Goal: Information Seeking & Learning: Learn about a topic

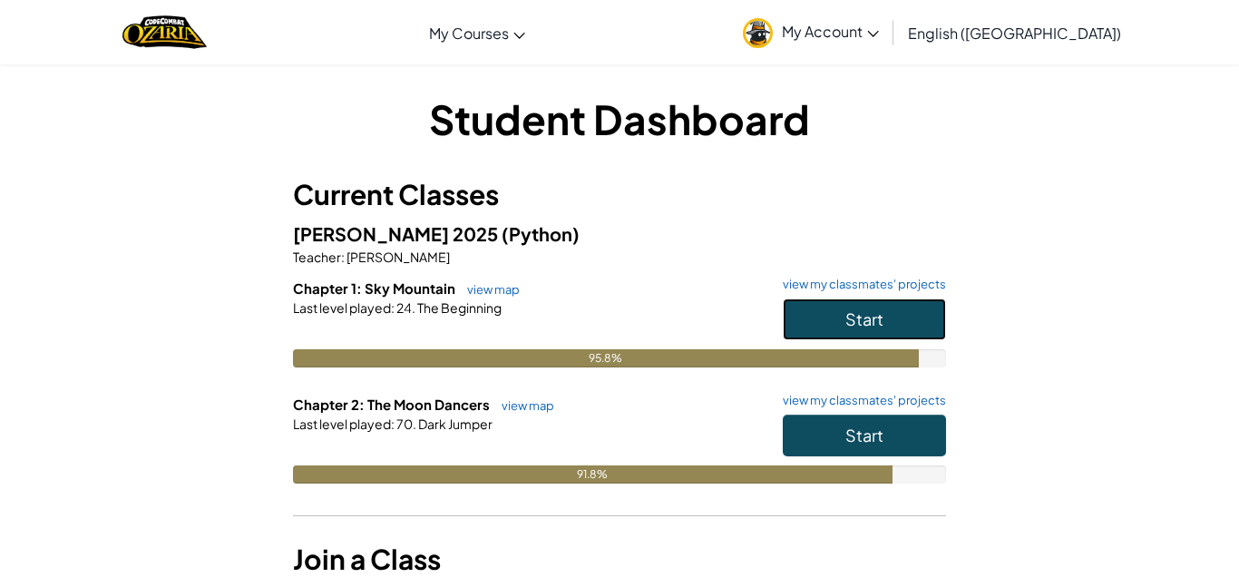
click at [869, 320] on span "Start" at bounding box center [864, 318] width 38 height 21
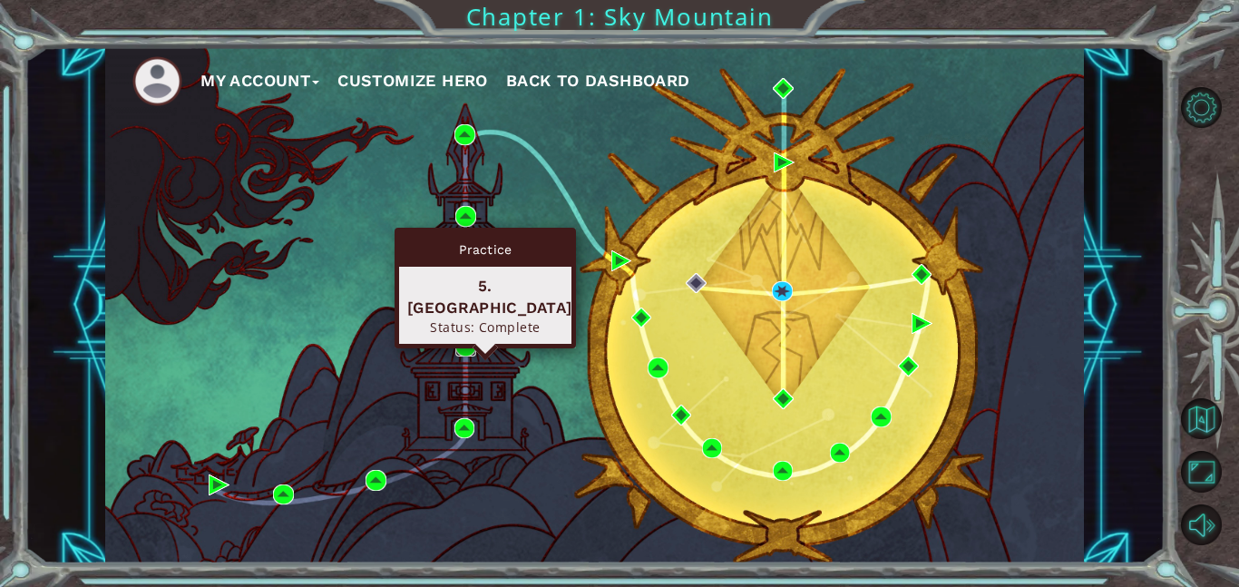
click at [469, 339] on img at bounding box center [465, 345] width 21 height 21
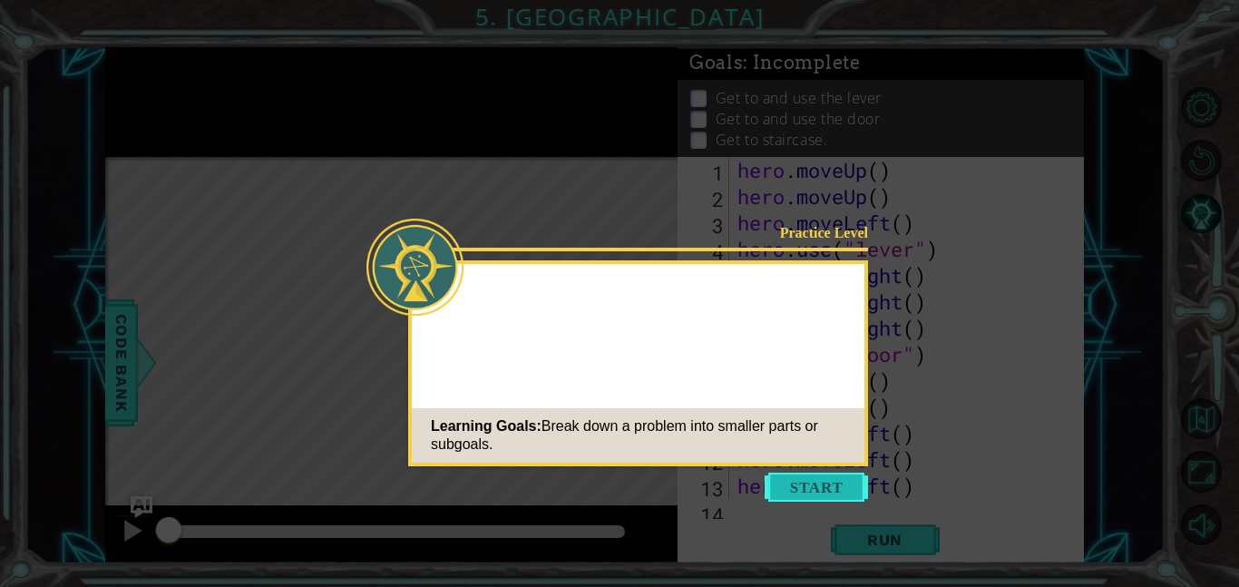
click at [790, 474] on button "Start" at bounding box center [815, 486] width 103 height 29
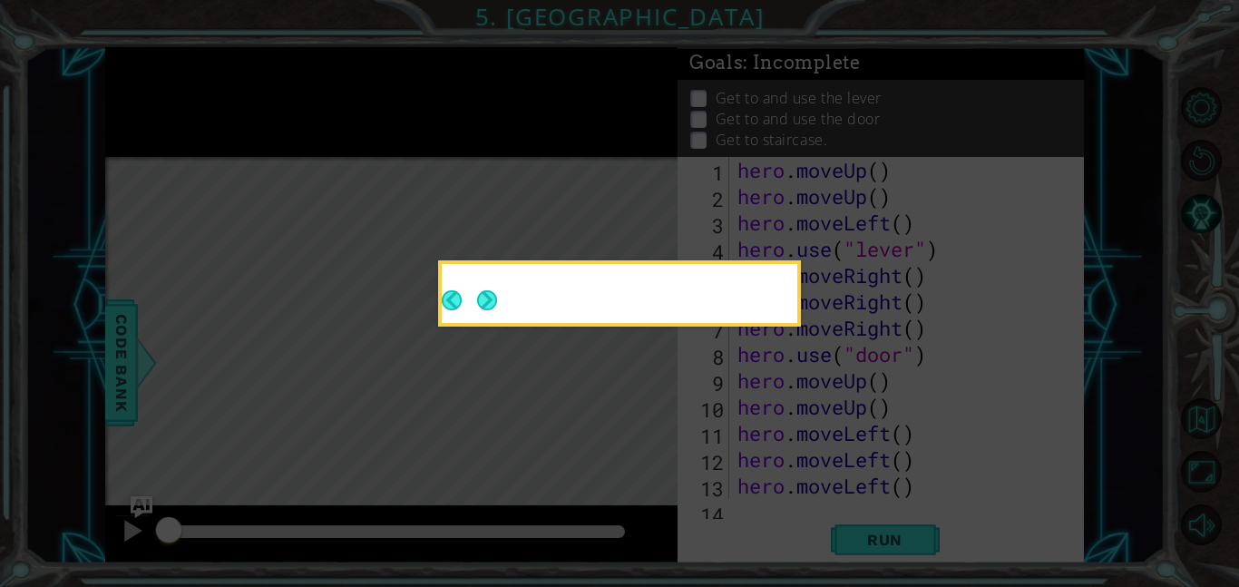
click at [790, 474] on icon at bounding box center [619, 293] width 1239 height 587
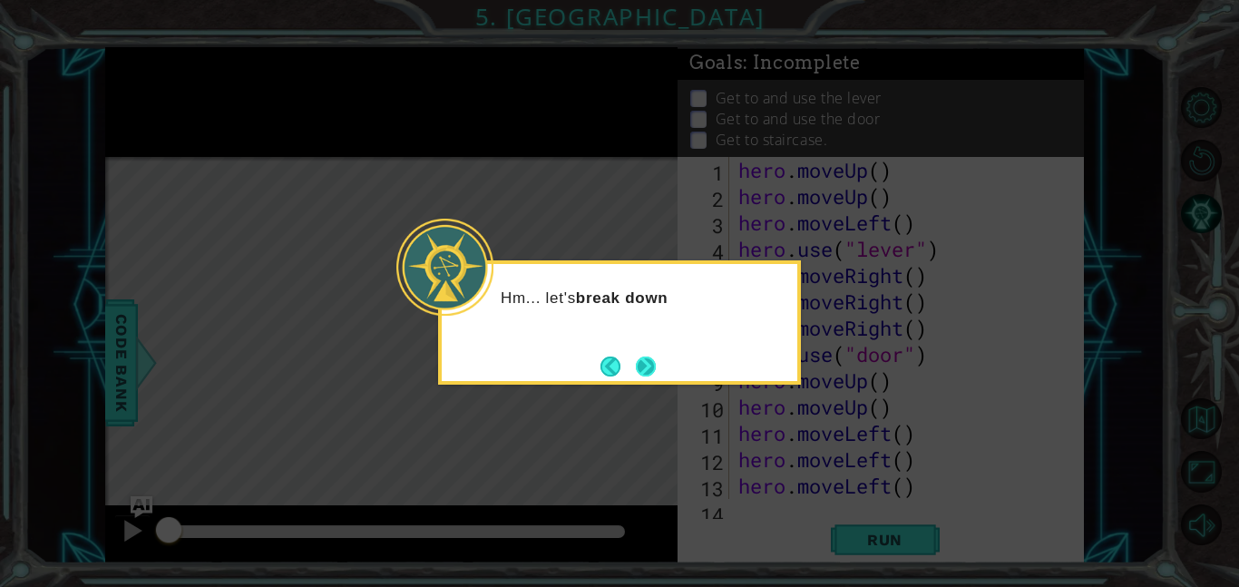
click at [637, 364] on button "Next" at bounding box center [645, 365] width 21 height 21
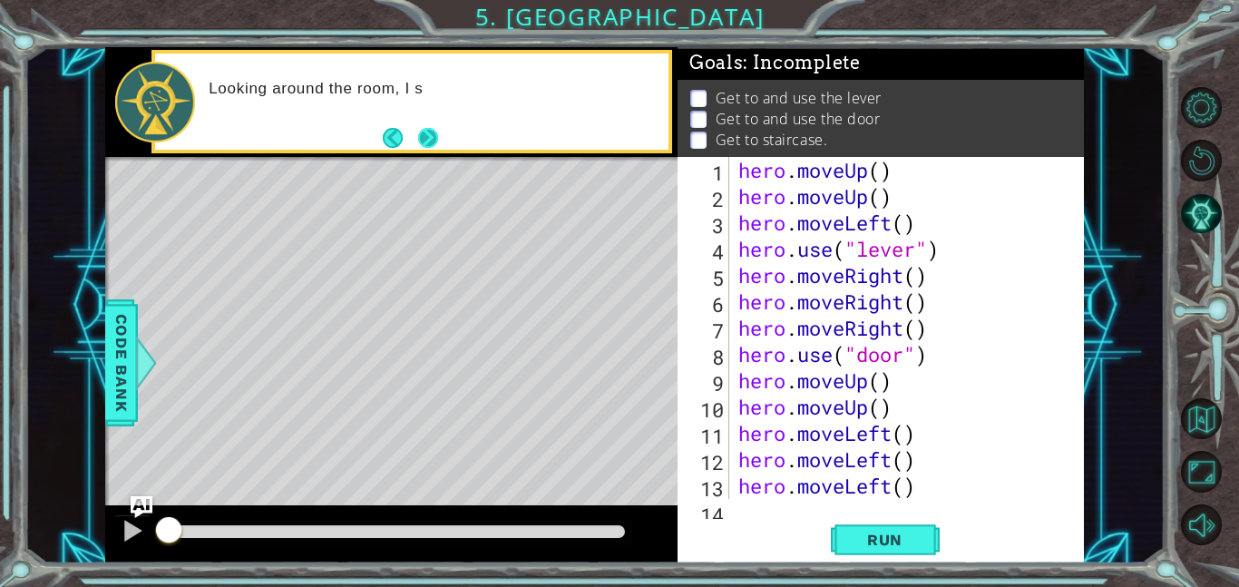
click at [423, 129] on button "Next" at bounding box center [427, 138] width 22 height 22
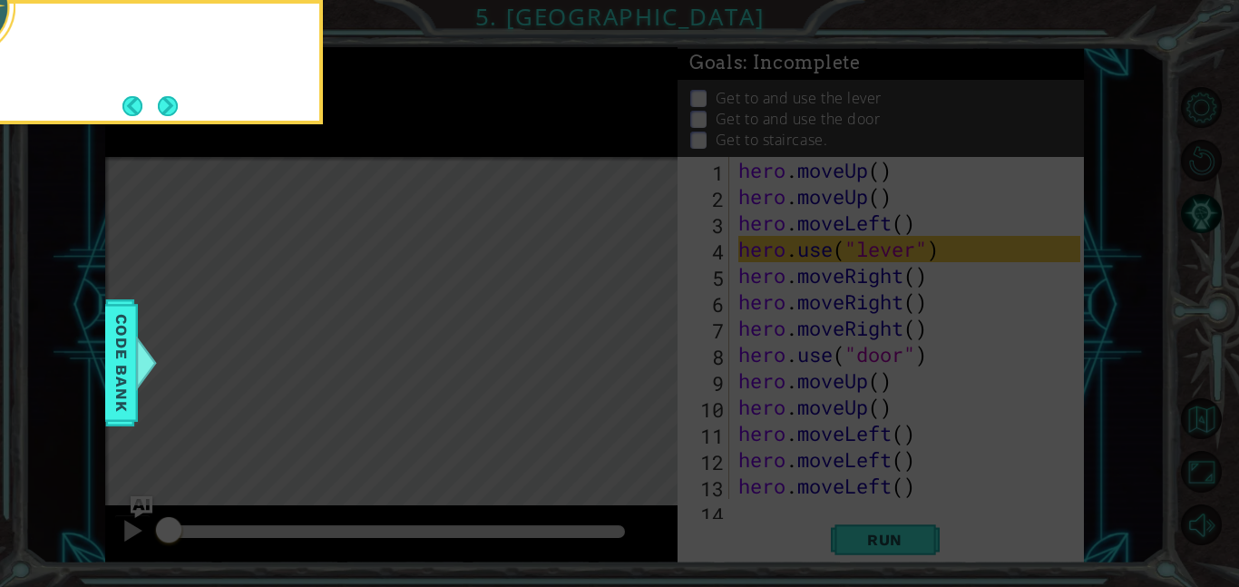
click at [423, 129] on icon at bounding box center [619, 87] width 1239 height 997
click at [151, 111] on button "Back" at bounding box center [139, 106] width 35 height 20
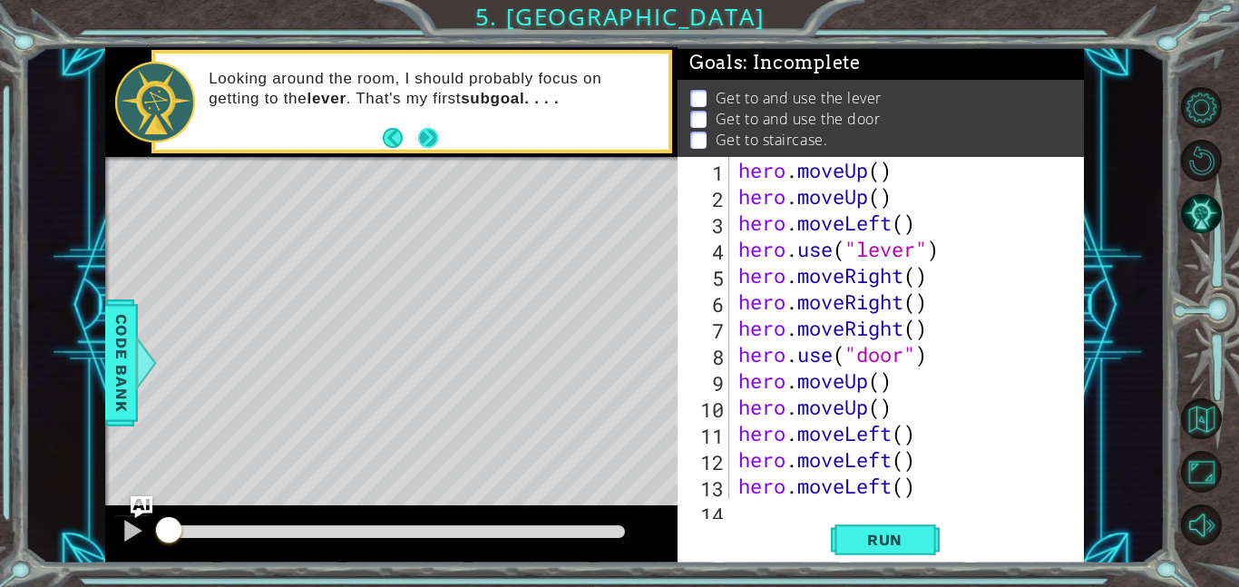
click at [438, 127] on button "Next" at bounding box center [427, 138] width 22 height 22
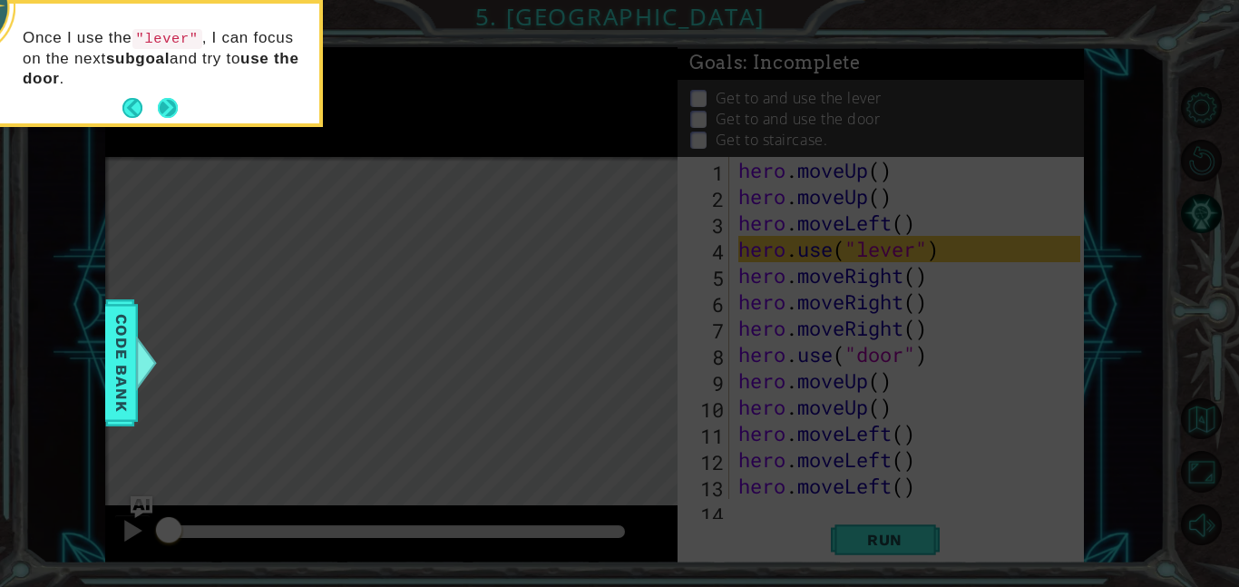
click at [161, 101] on button "Next" at bounding box center [168, 108] width 22 height 22
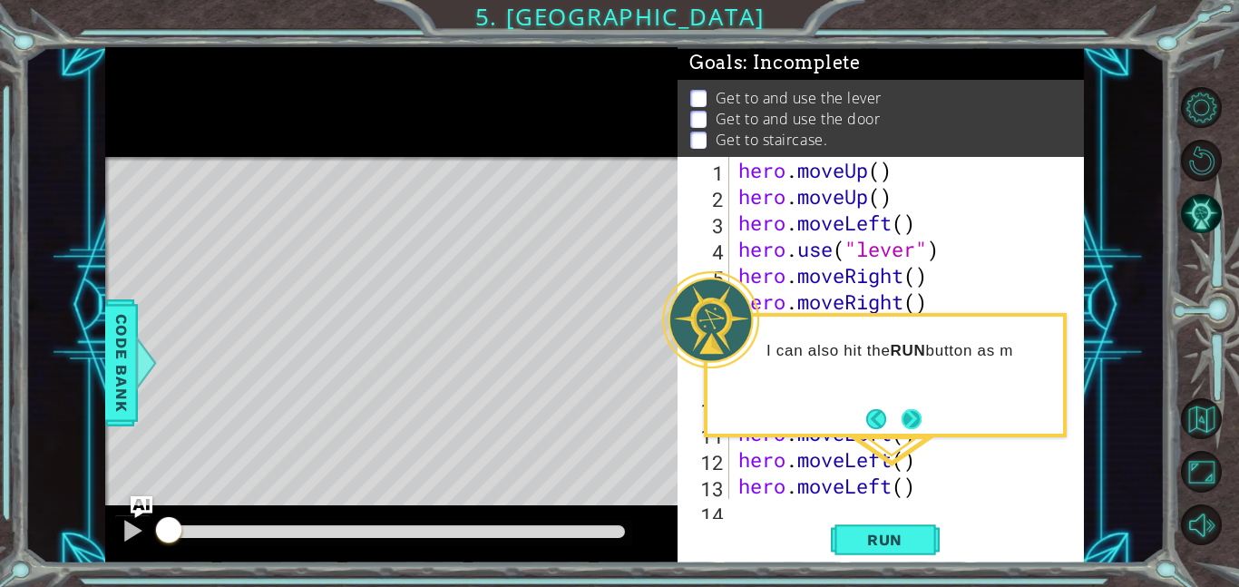
click at [914, 426] on button "Next" at bounding box center [911, 418] width 24 height 24
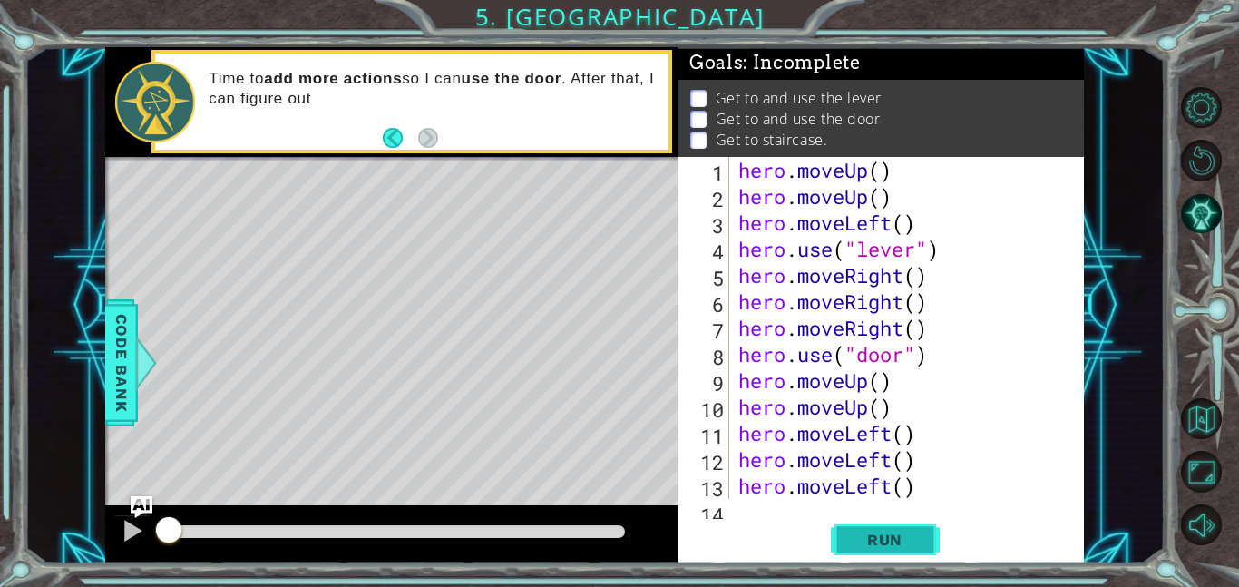
click at [890, 549] on button "Run" at bounding box center [885, 539] width 109 height 41
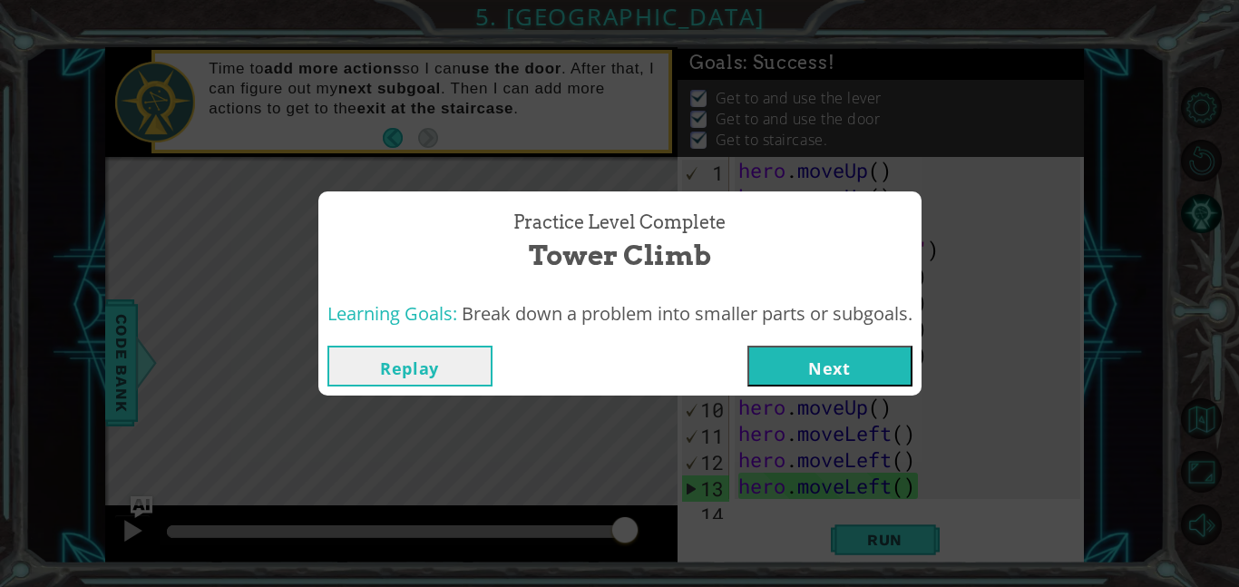
click at [478, 365] on button "Replay" at bounding box center [409, 365] width 165 height 41
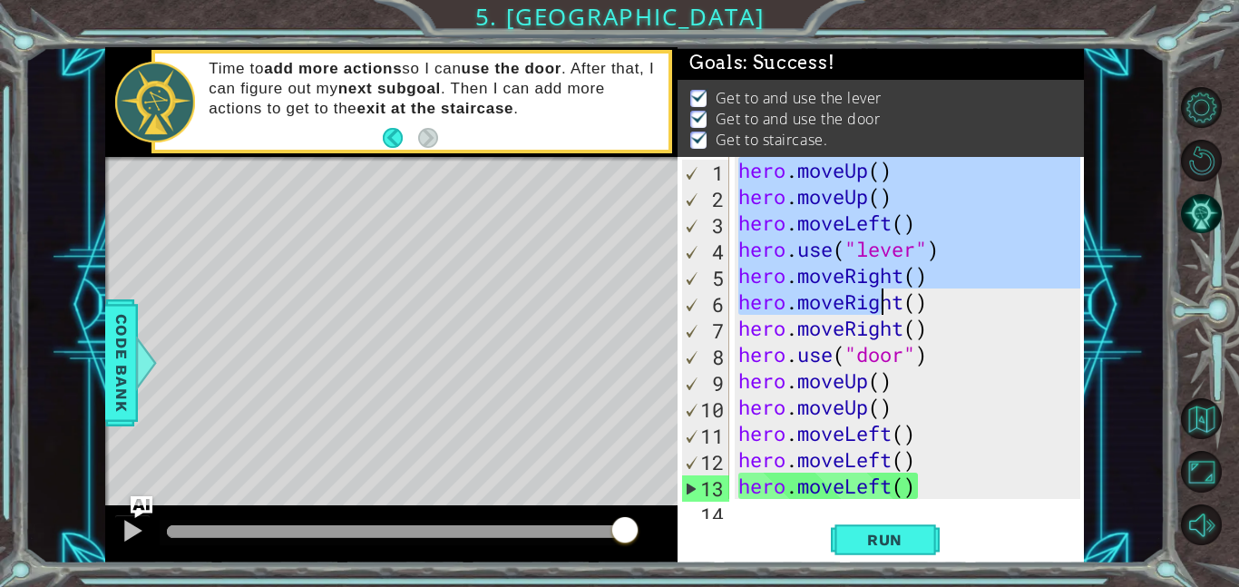
scroll to position [79, 0]
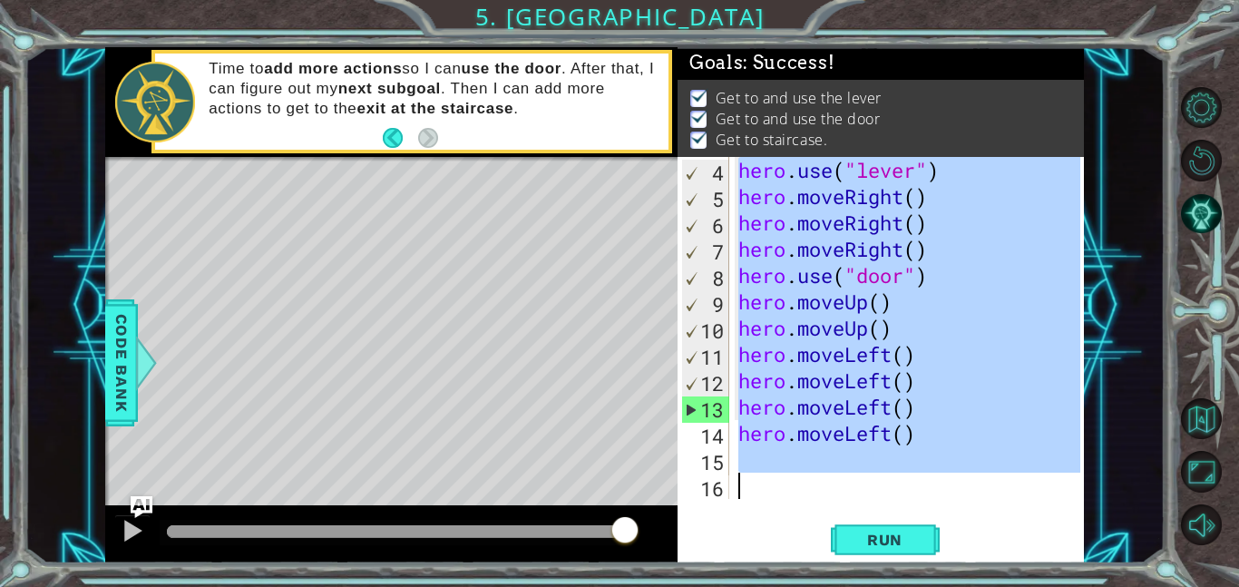
drag, startPoint x: 738, startPoint y: 168, endPoint x: 992, endPoint y: 586, distance: 489.0
click at [992, 586] on div "1 ההההההההההההההההההההההההההההההההההההההההההההההההההההההההההההההההההההההההההההה…" at bounding box center [619, 293] width 1239 height 587
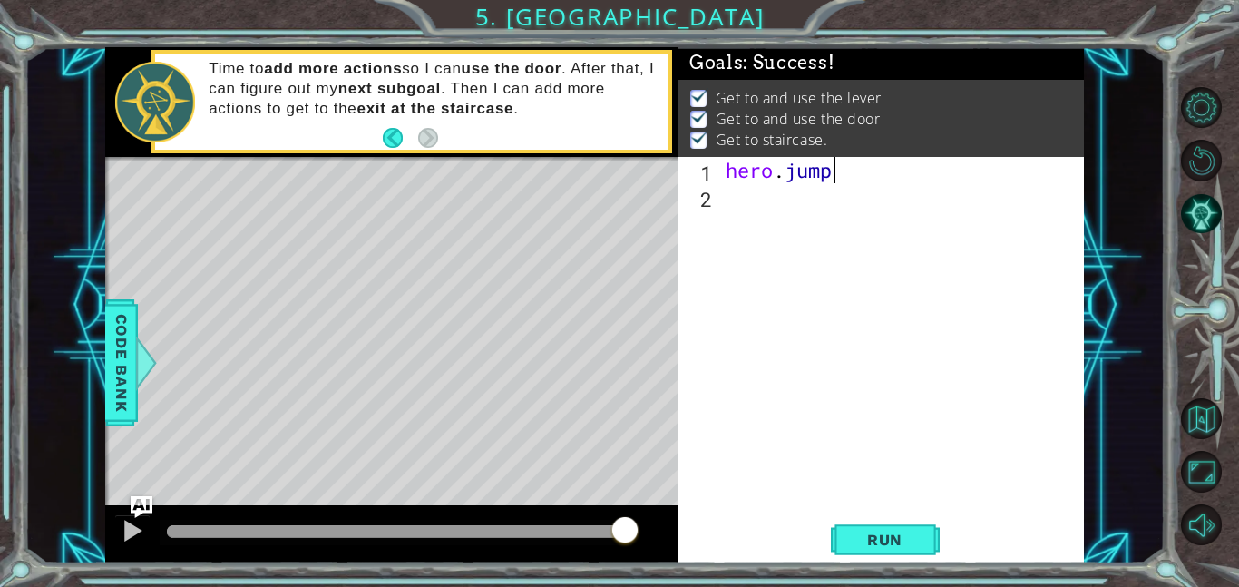
scroll to position [0, 5]
click at [860, 548] on span "Run" at bounding box center [885, 539] width 72 height 18
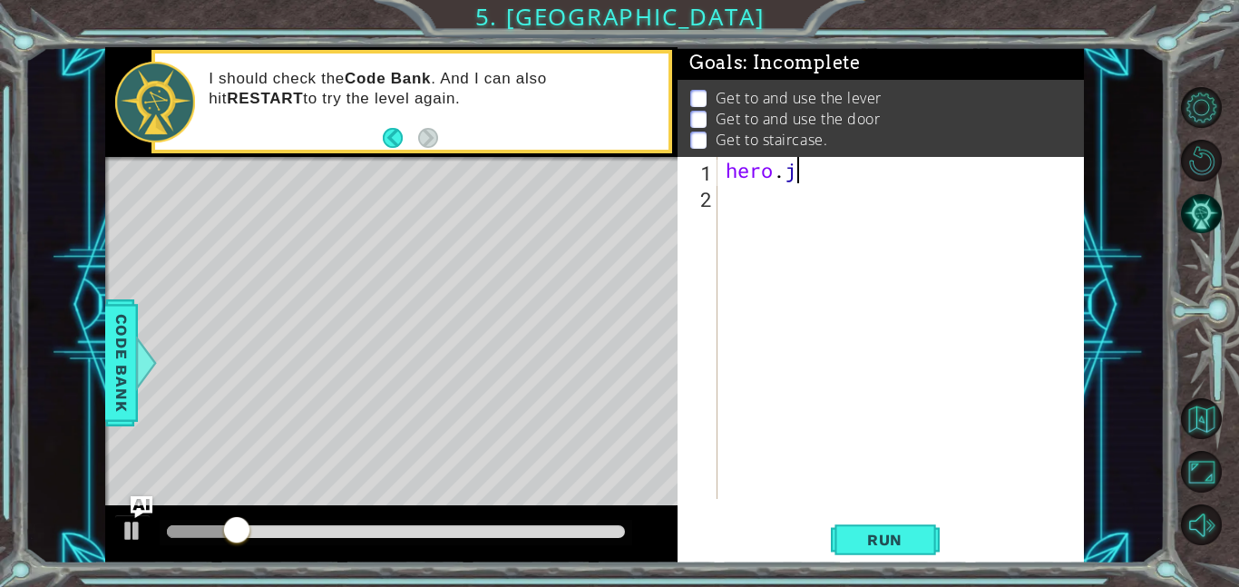
scroll to position [0, 1]
type textarea "h"
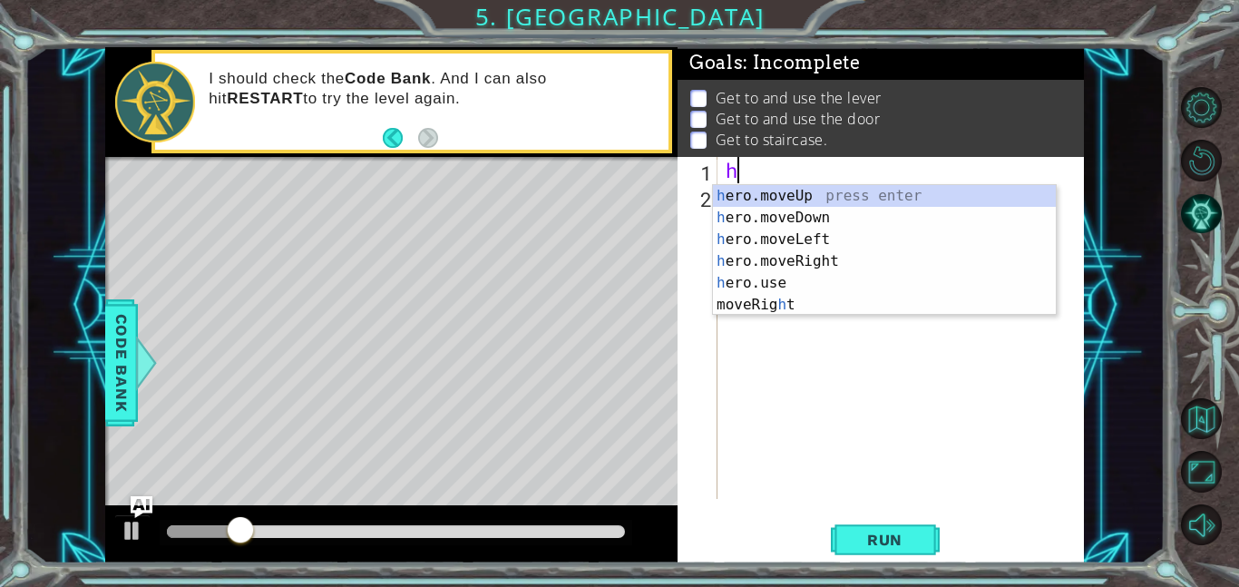
scroll to position [0, 0]
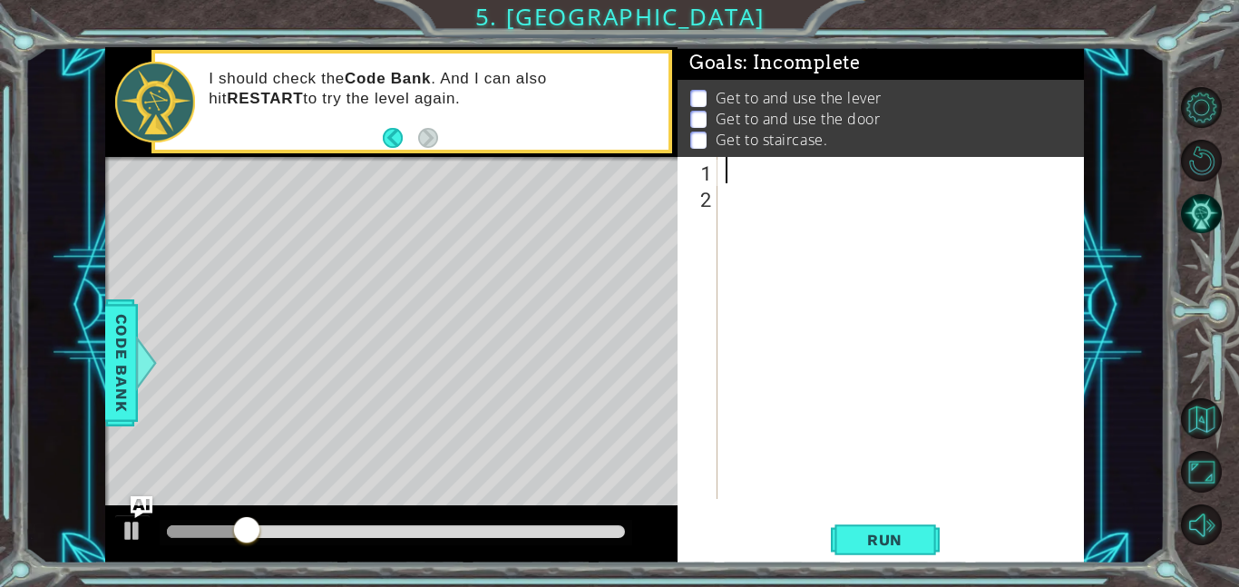
type textarea "h"
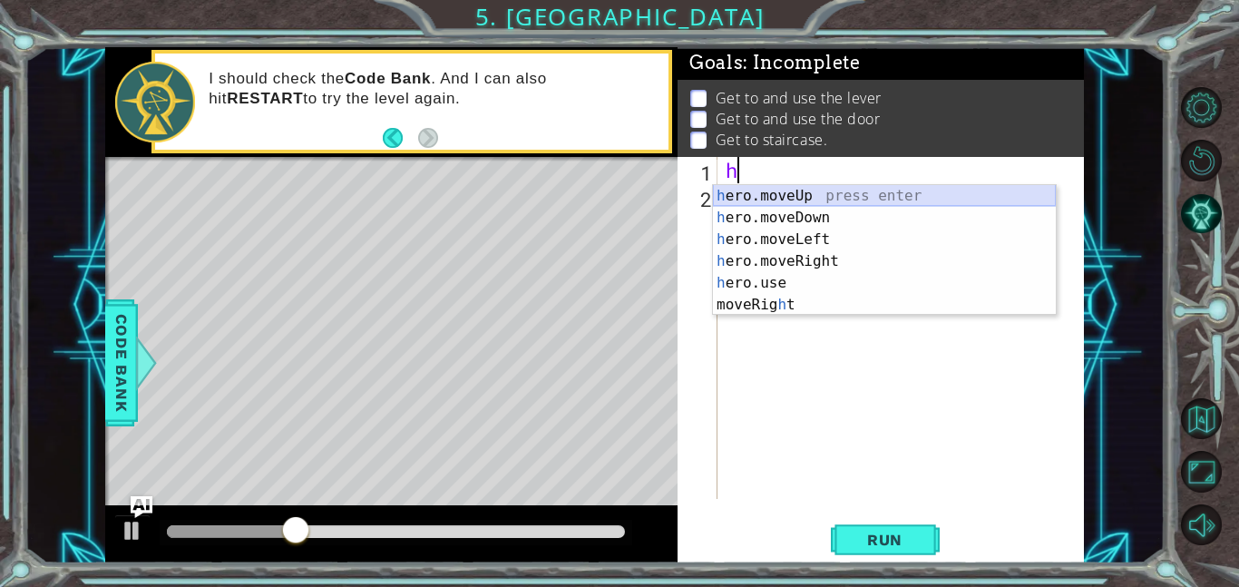
click at [800, 205] on div "h ero.moveUp press enter h ero.moveDown press enter h ero.moveLeft press enter …" at bounding box center [884, 272] width 343 height 174
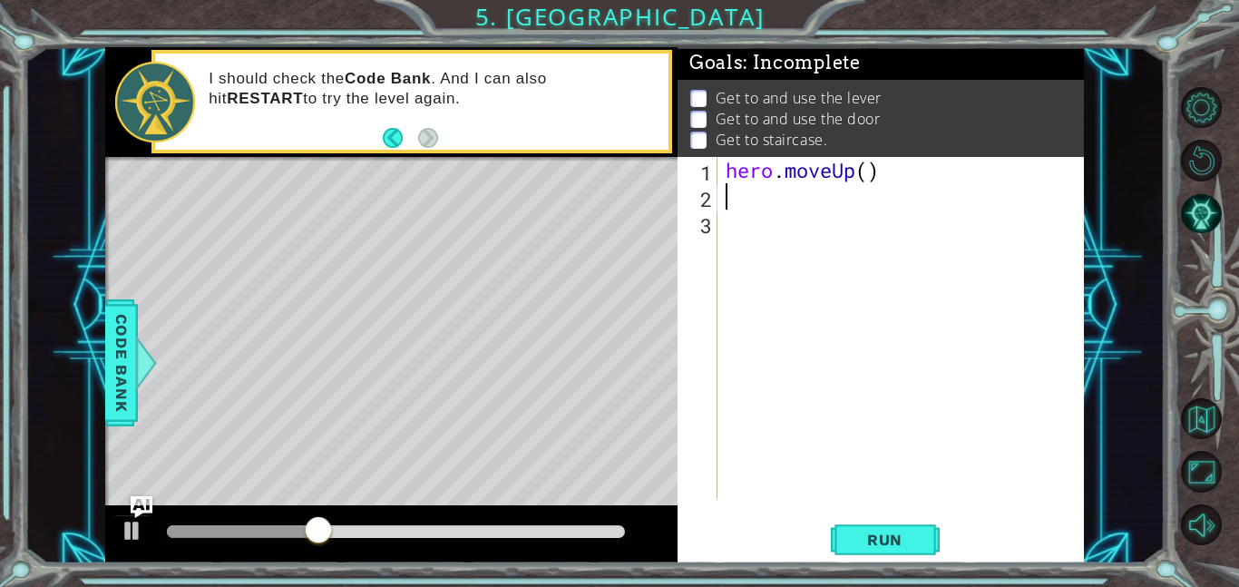
click at [869, 177] on div "hero . moveUp ( )" at bounding box center [905, 354] width 367 height 394
type textarea "hero.moveUp(2)"
click at [903, 536] on span "Run" at bounding box center [885, 539] width 72 height 18
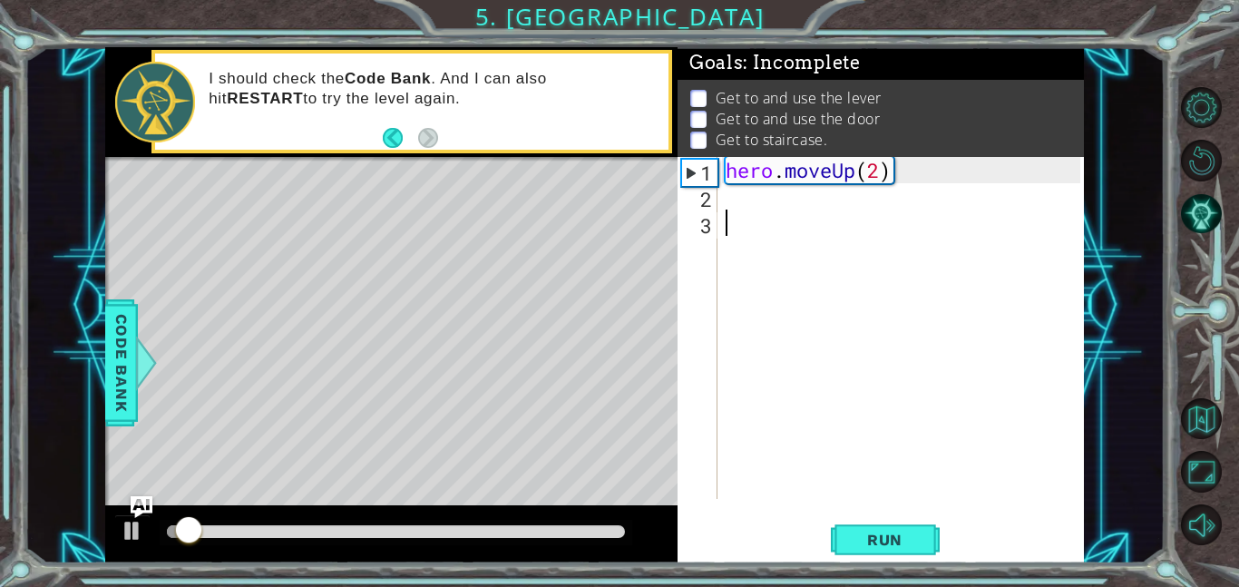
click at [766, 236] on div "hero . moveUp ( 2 )" at bounding box center [905, 354] width 367 height 394
click at [768, 228] on div "hero . moveUp ( 2 )" at bounding box center [905, 354] width 367 height 394
click at [755, 210] on div "hero . moveUp ( 2 )" at bounding box center [905, 354] width 367 height 394
type textarea "h"
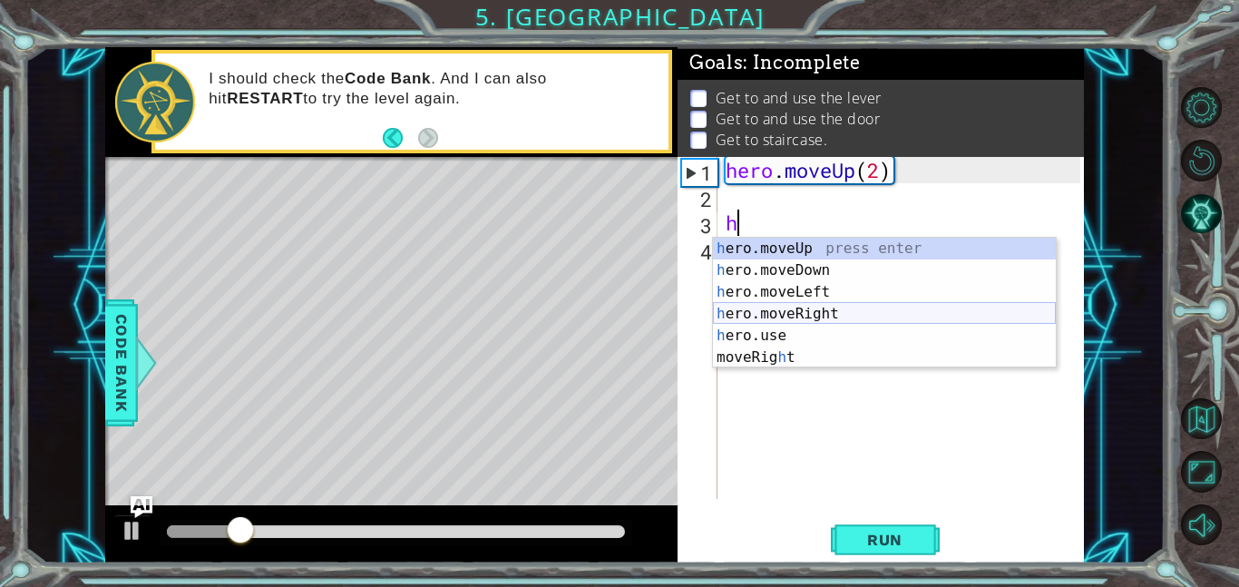
click at [827, 309] on div "h ero.moveUp press enter h ero.moveDown press enter h ero.moveLeft press enter …" at bounding box center [884, 325] width 343 height 174
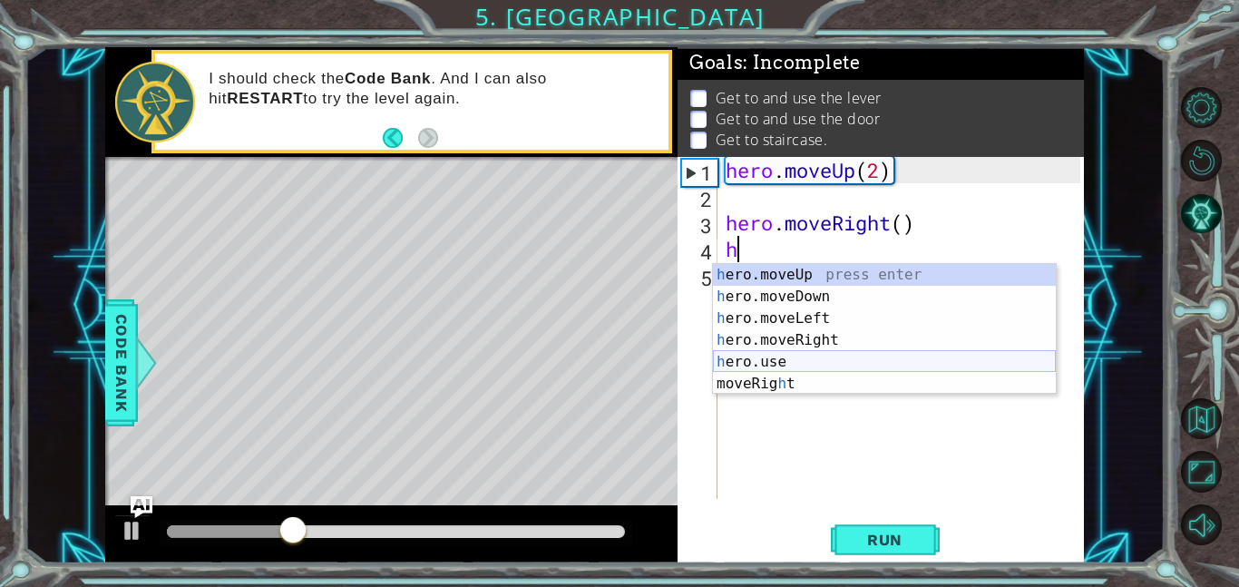
click at [810, 361] on div "h ero.moveUp press enter h ero.moveDown press enter h ero.moveLeft press enter …" at bounding box center [884, 351] width 343 height 174
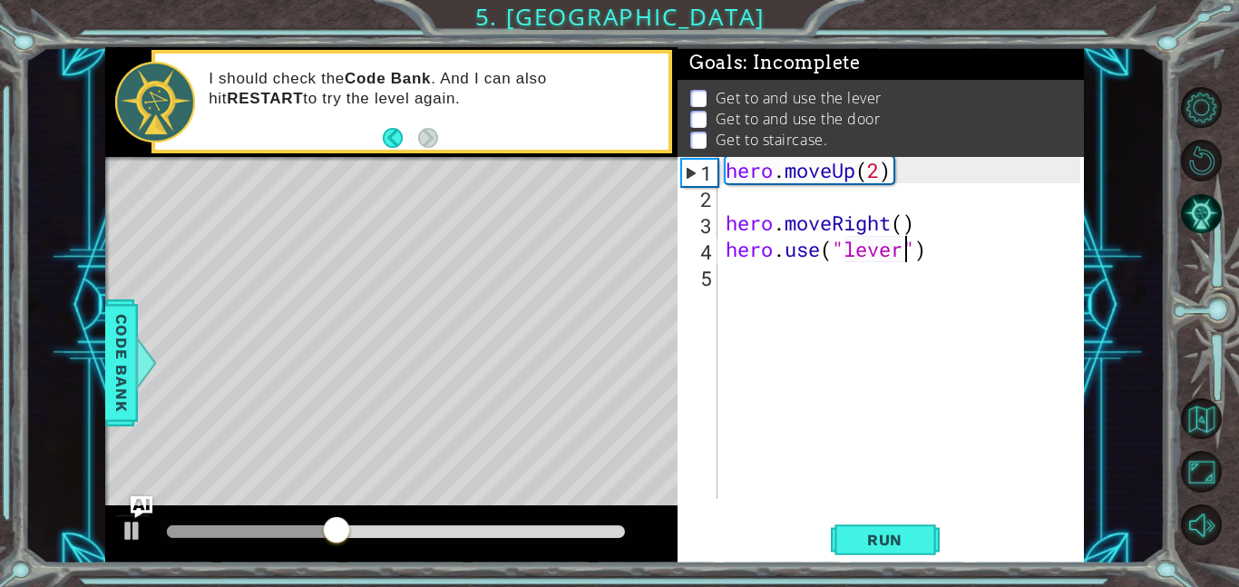
type textarea "hero.use("lever")"
click at [798, 283] on div "hero . moveUp ( 2 ) hero . moveRight ( ) hero . use ( "lever" )" at bounding box center [905, 354] width 367 height 394
click at [886, 222] on div "hero . moveUp ( 2 ) hero . moveRight ( ) hero . use ( "lever" ) h" at bounding box center [905, 354] width 367 height 394
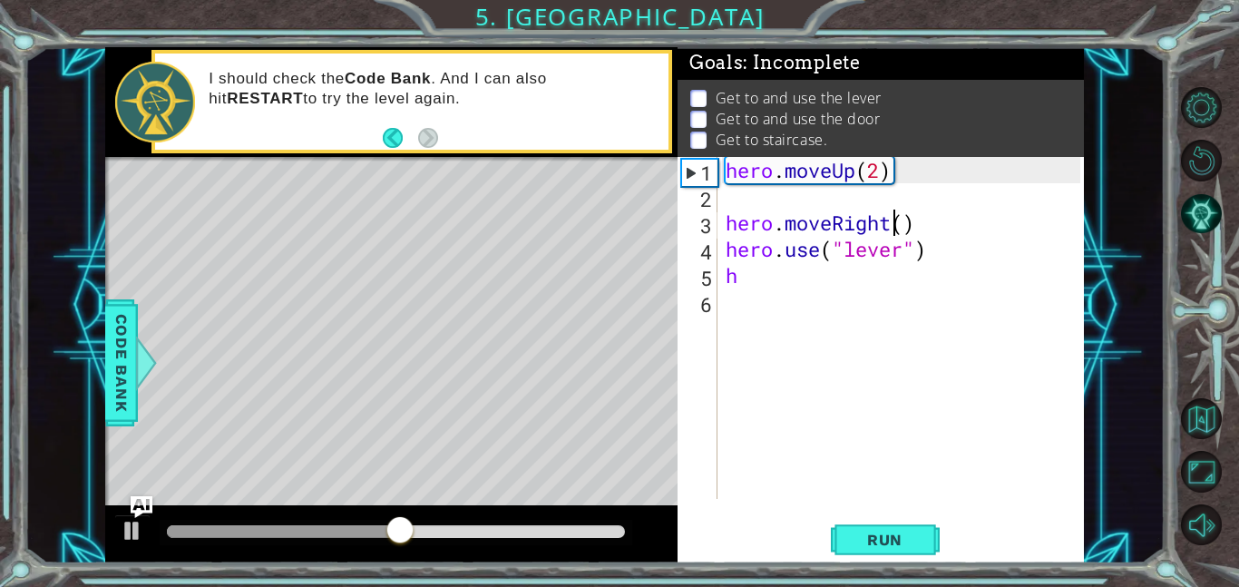
click at [889, 222] on div "hero . moveUp ( 2 ) hero . moveRight ( ) hero . use ( "lever" ) h" at bounding box center [905, 354] width 367 height 394
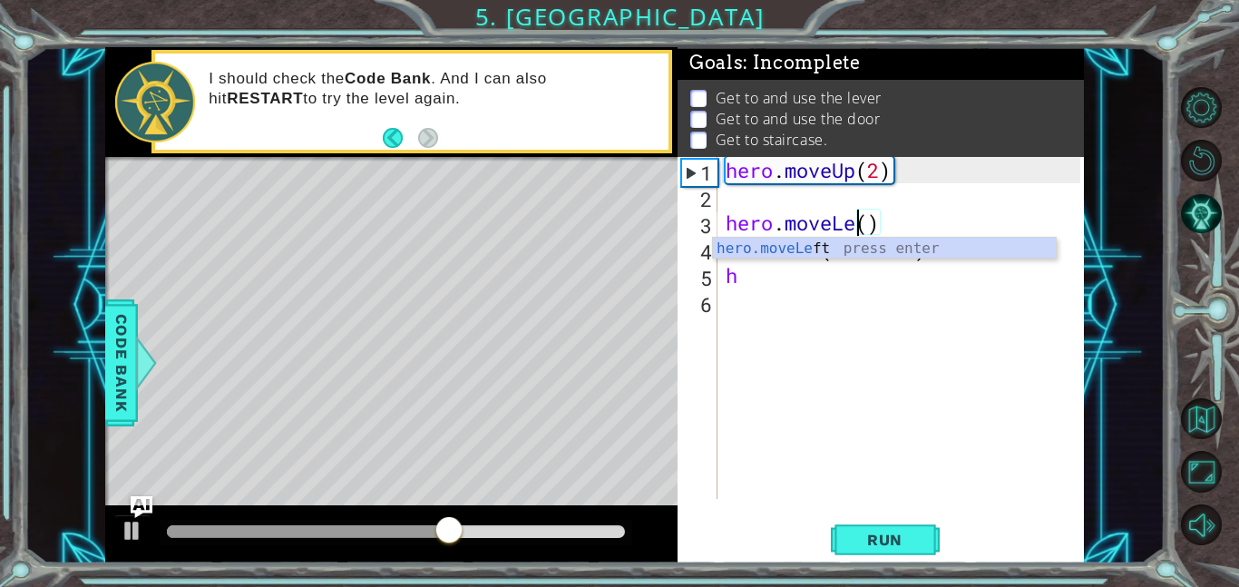
scroll to position [0, 6]
click at [782, 286] on div "hero . moveUp ( 2 ) hero . moveLeft ( ) hero . use ( "lever" ) h" at bounding box center [905, 354] width 367 height 394
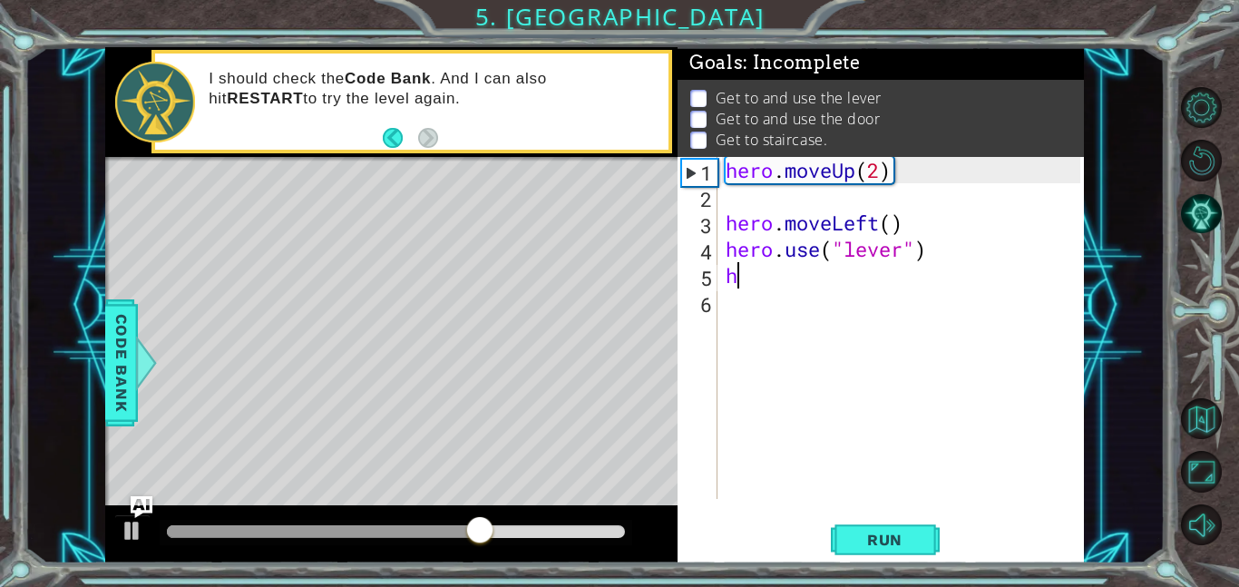
type textarea "he"
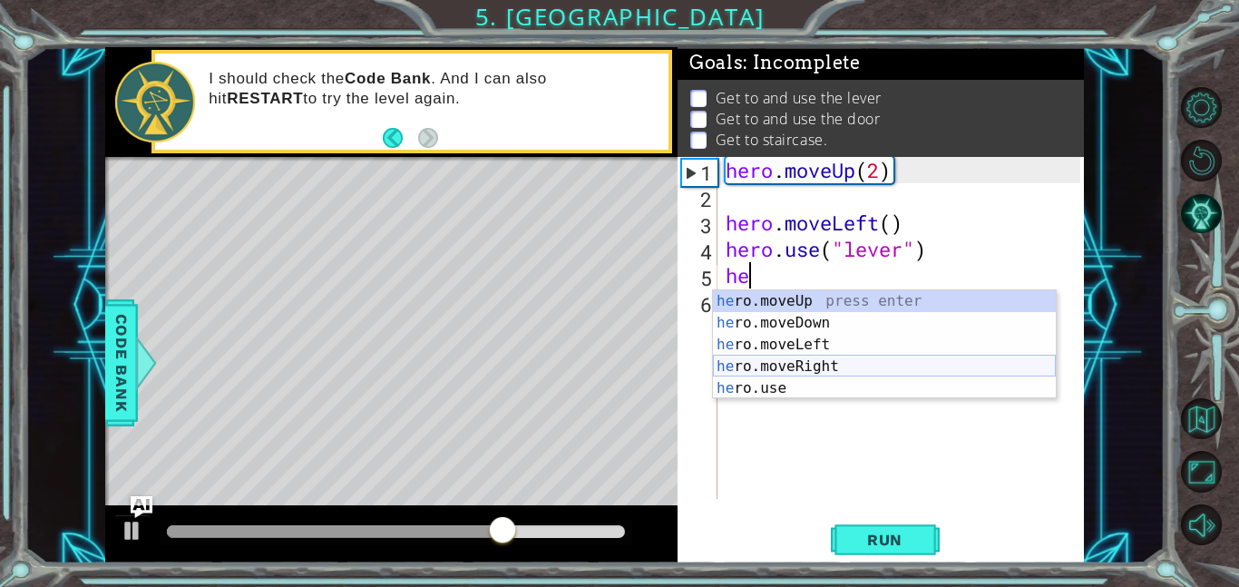
click at [842, 364] on div "he ro.moveUp press enter he ro.moveDown press enter he ro.moveLeft press enter …" at bounding box center [884, 366] width 343 height 152
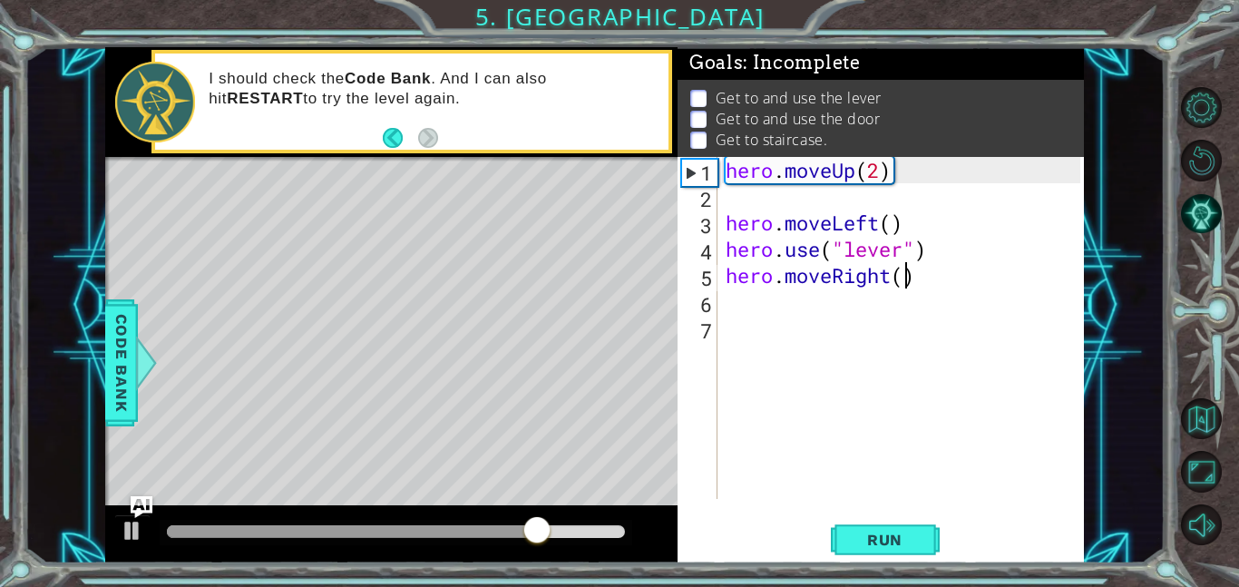
click at [905, 278] on div "hero . moveUp ( 2 ) hero . moveLeft ( ) hero . use ( "lever" ) hero . moveRight…" at bounding box center [905, 354] width 367 height 394
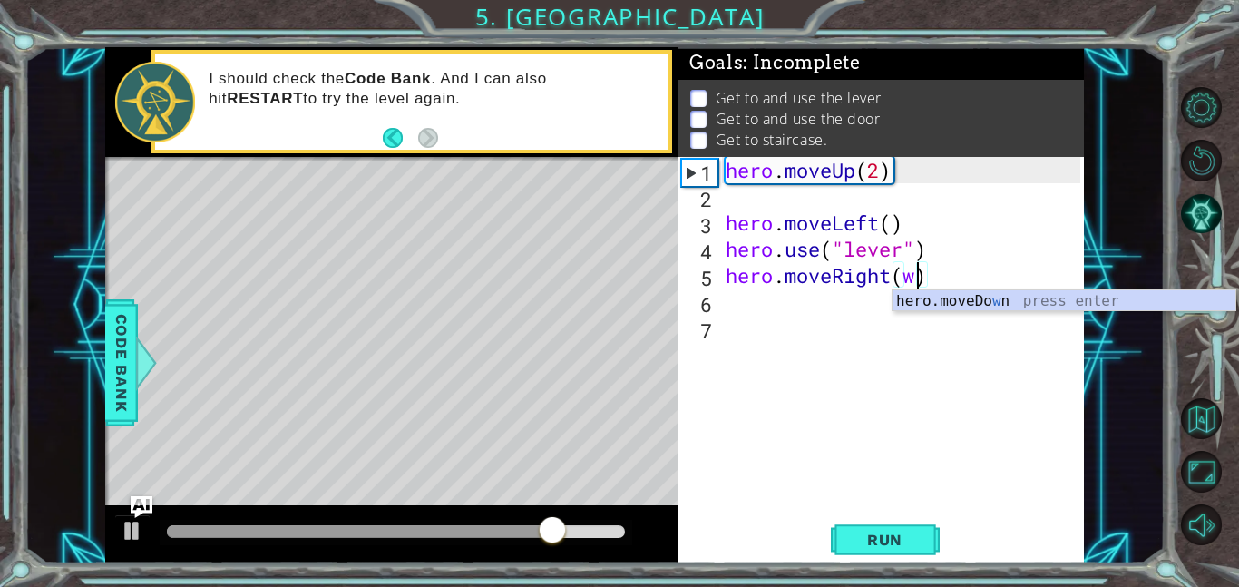
scroll to position [0, 8]
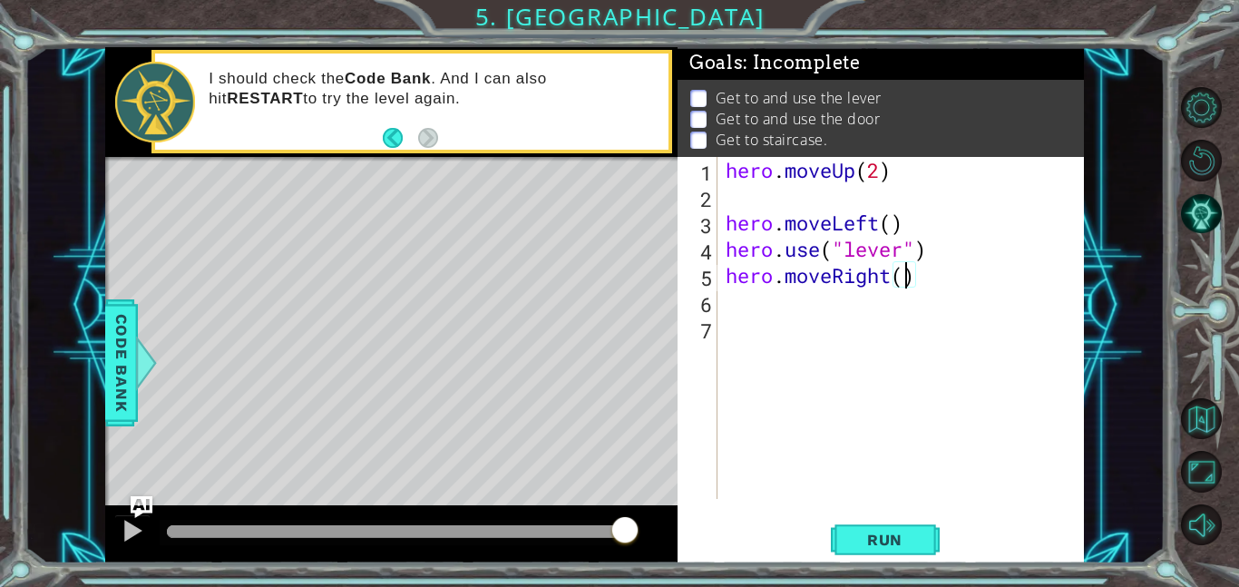
type textarea "hero.moveRight(3)"
click at [760, 337] on div "hero . moveUp ( 2 ) hero . moveLeft ( ) hero . use ( "lever" ) hero . moveRight…" at bounding box center [905, 354] width 367 height 394
click at [760, 327] on div "hero . moveUp ( 2 ) hero . moveLeft ( ) hero . use ( "lever" ) hero . moveRight…" at bounding box center [905, 354] width 367 height 394
click at [750, 313] on div "hero . moveUp ( 2 ) hero . moveLeft ( ) hero . use ( "lever" ) hero . moveRight…" at bounding box center [905, 354] width 367 height 394
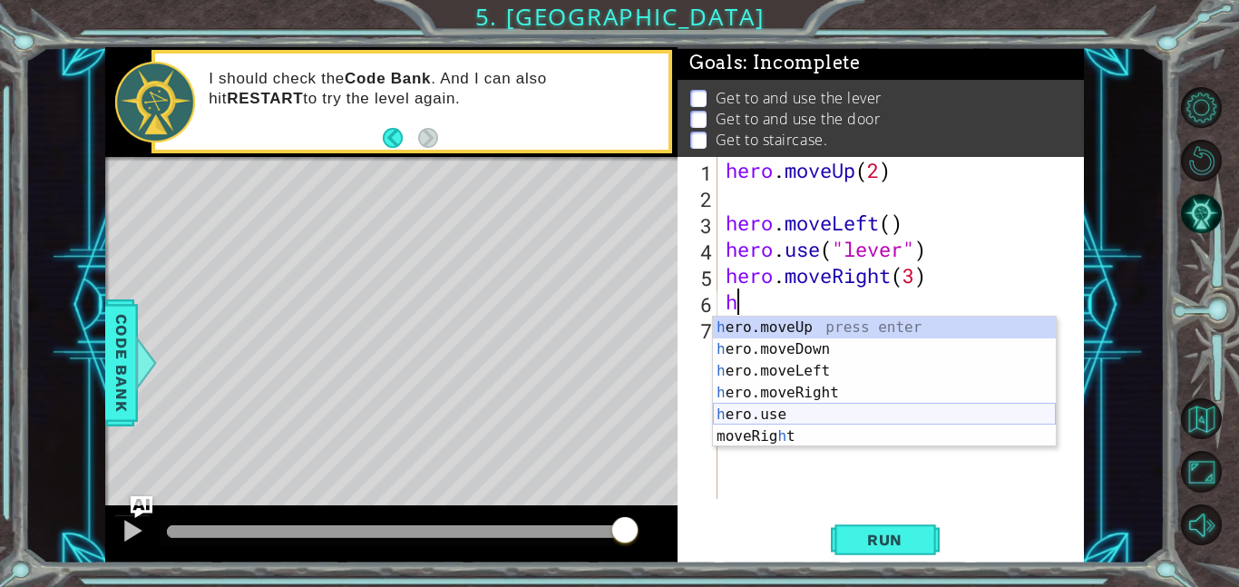
click at [808, 415] on div "h ero.moveUp press enter h ero.moveDown press enter h ero.moveLeft press enter …" at bounding box center [884, 403] width 343 height 174
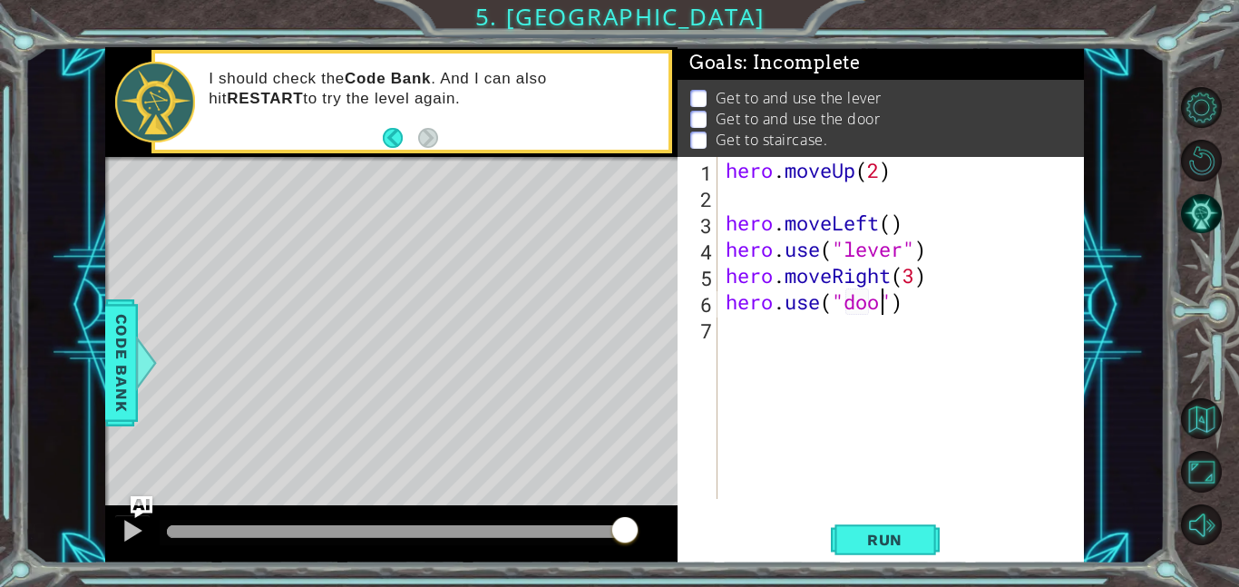
type textarea "hero.use("door")"
click at [782, 351] on div "hero . moveUp ( 2 ) hero . moveLeft ( ) hero . use ( "lever" ) hero . moveRight…" at bounding box center [905, 354] width 367 height 394
type textarea "h"
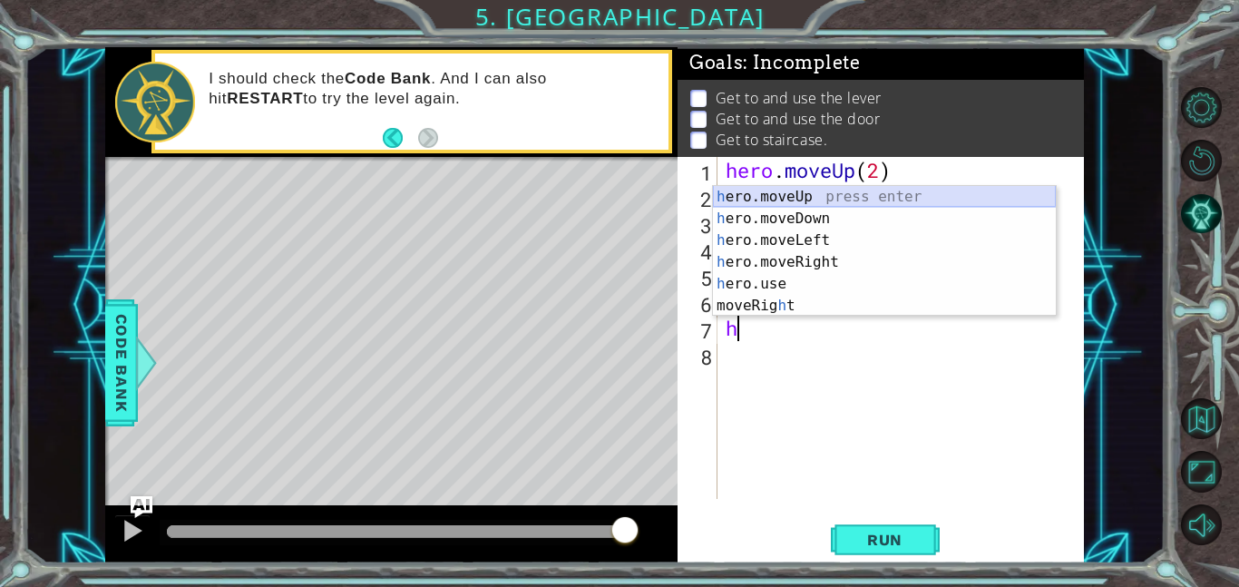
click at [838, 192] on div "h ero.moveUp press enter h ero.moveDown press enter h ero.moveLeft press enter …" at bounding box center [884, 273] width 343 height 174
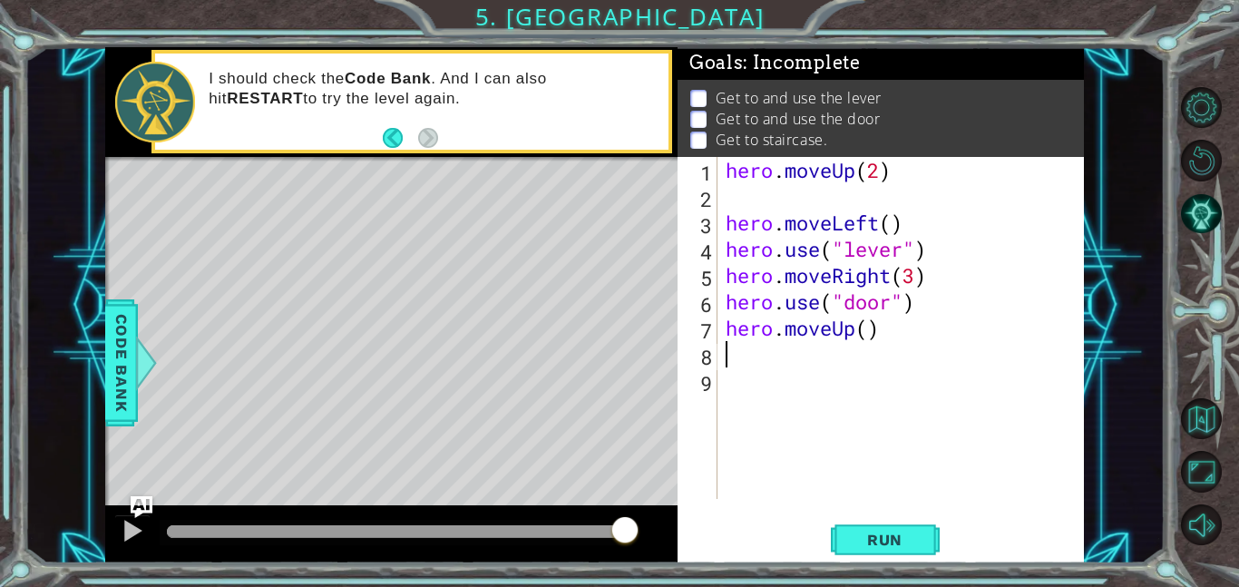
click at [871, 328] on div "hero . moveUp ( 2 ) hero . moveLeft ( ) hero . use ( "lever" ) hero . moveRight…" at bounding box center [905, 354] width 367 height 394
type textarea "hero.moveUp(2)"
click at [742, 363] on div "hero . moveUp ( 2 ) hero . moveLeft ( ) hero . use ( "lever" ) hero . moveRight…" at bounding box center [905, 354] width 367 height 394
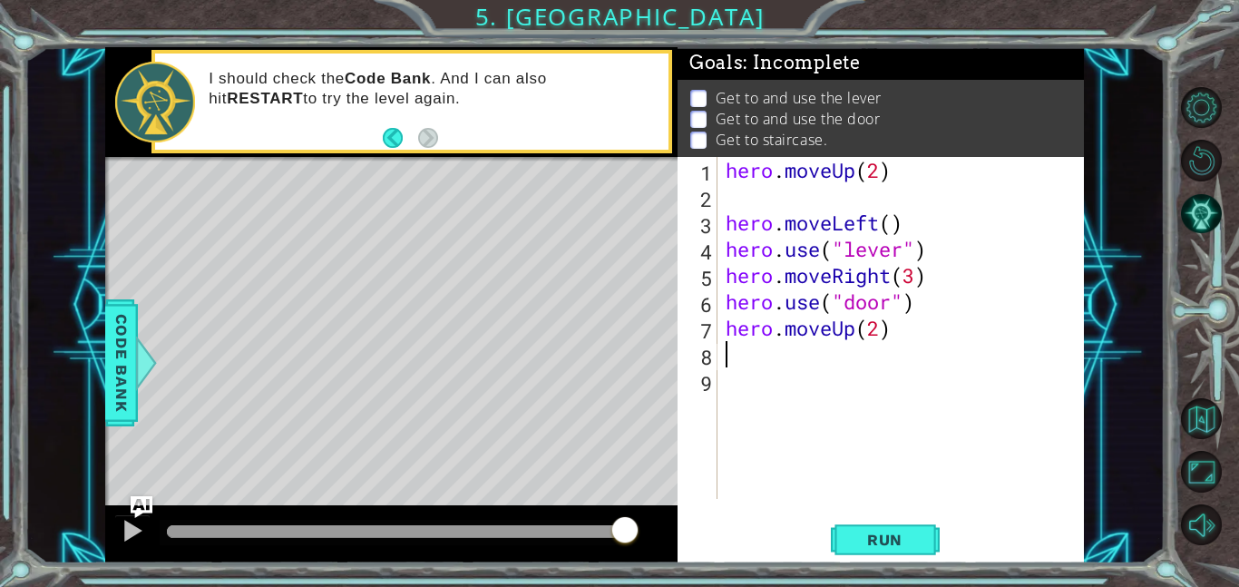
type textarea "h"
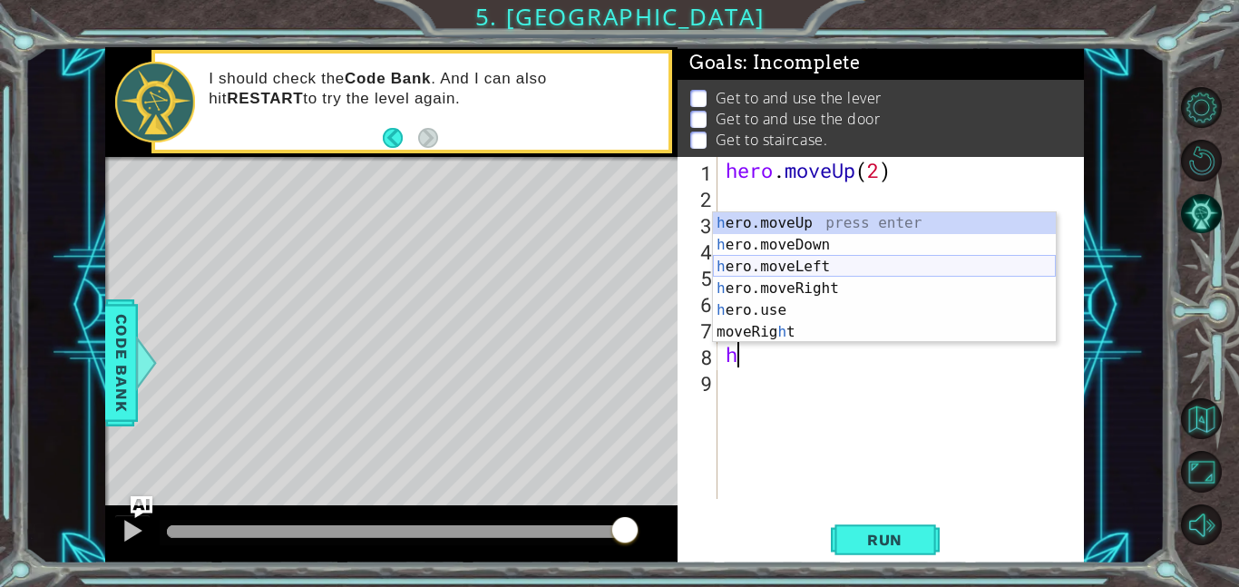
click at [826, 264] on div "h ero.moveUp press enter h ero.moveDown press enter h ero.moveLeft press enter …" at bounding box center [884, 299] width 343 height 174
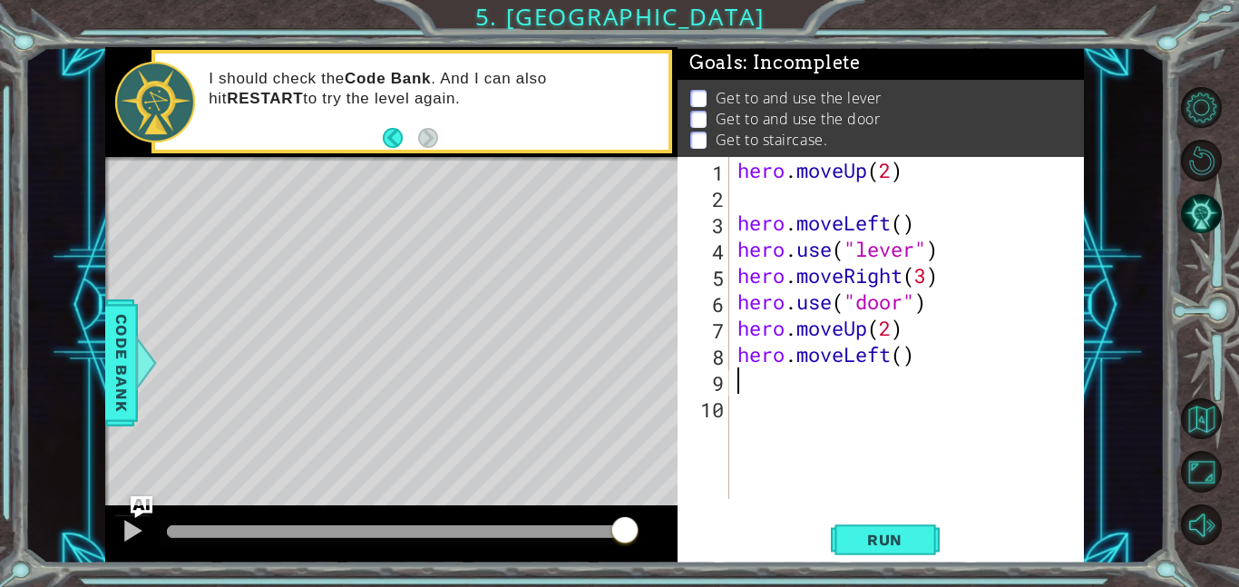
click at [909, 357] on div "hero . moveUp ( 2 ) hero . moveLeft ( ) hero . use ( "lever" ) hero . moveRight…" at bounding box center [910, 354] width 355 height 394
type textarea "hero.moveLeft(3)"
click at [904, 556] on button "Run" at bounding box center [885, 539] width 109 height 41
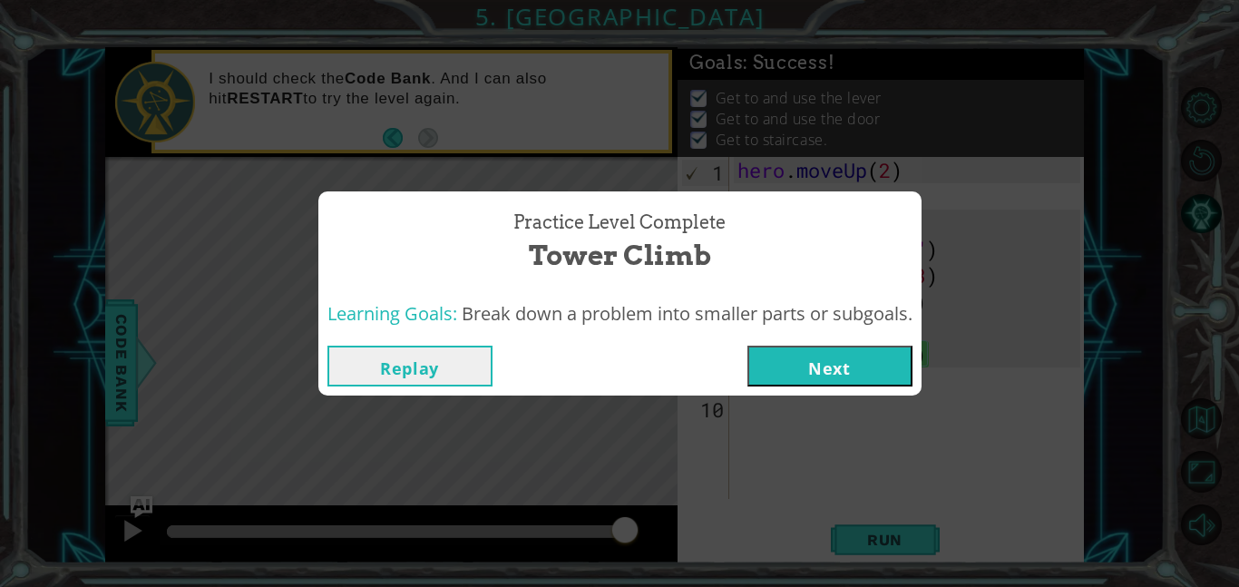
click at [802, 379] on button "Next" at bounding box center [829, 365] width 165 height 41
